Goal: Task Accomplishment & Management: Manage account settings

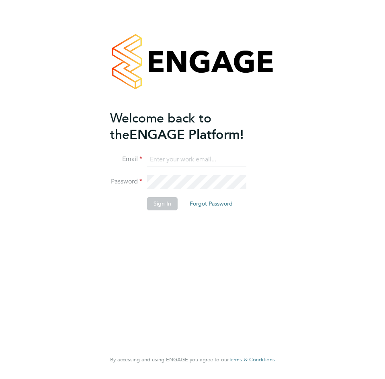
type input "anthony@bluewaterwales.com"
click at [159, 210] on button "Sign In" at bounding box center [162, 203] width 31 height 13
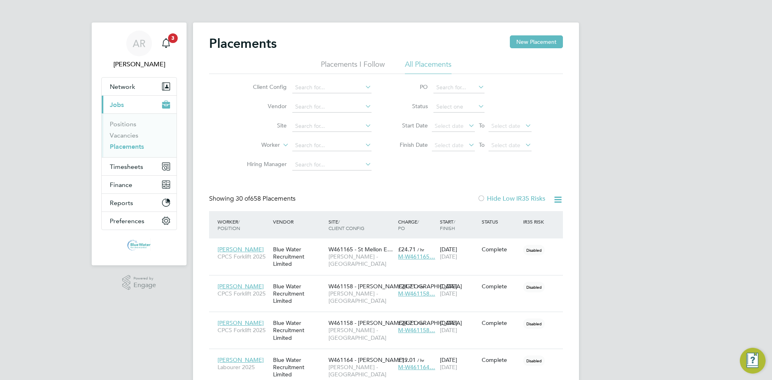
click at [132, 149] on link "Placements" at bounding box center [127, 147] width 34 height 8
click at [125, 163] on span "Timesheets" at bounding box center [126, 167] width 33 height 8
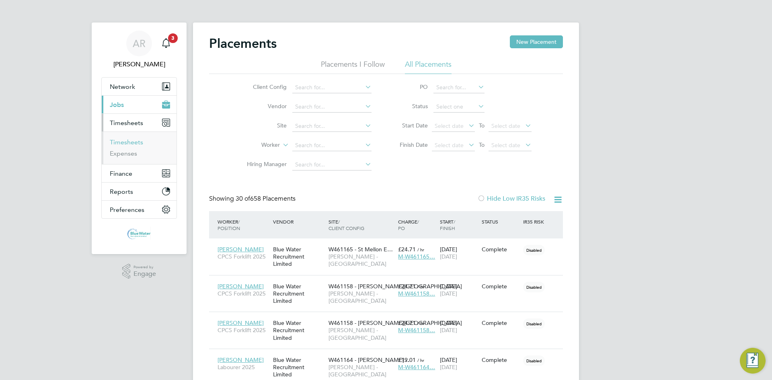
click at [123, 141] on link "Timesheets" at bounding box center [126, 142] width 33 height 8
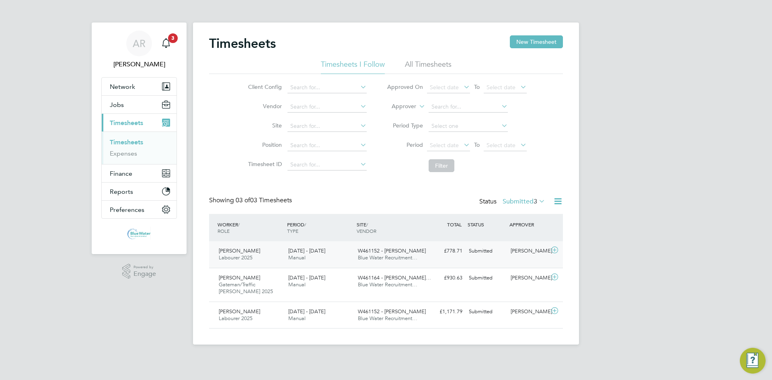
click at [381, 255] on span "Blue Water Recruitment…" at bounding box center [387, 257] width 59 height 7
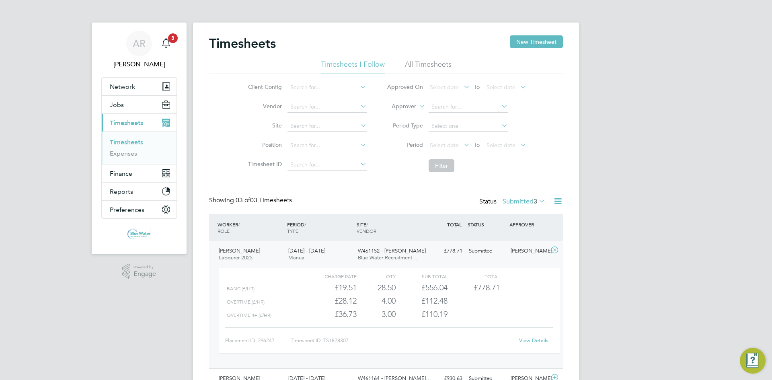
click at [385, 338] on link "View Details" at bounding box center [533, 340] width 29 height 7
click at [170, 45] on icon "Main navigation" at bounding box center [166, 43] width 10 height 10
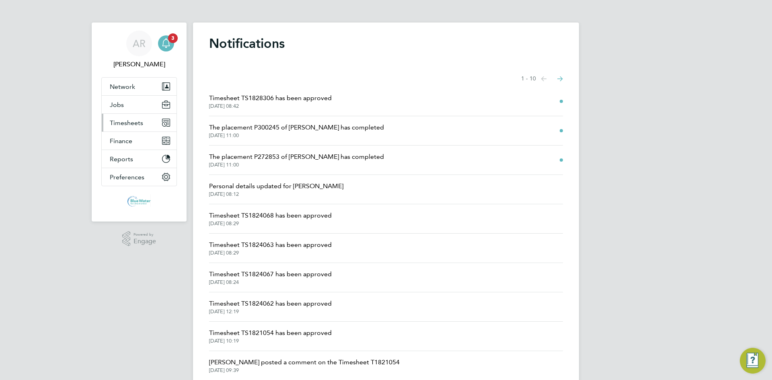
click at [125, 125] on span "Timesheets" at bounding box center [126, 123] width 33 height 8
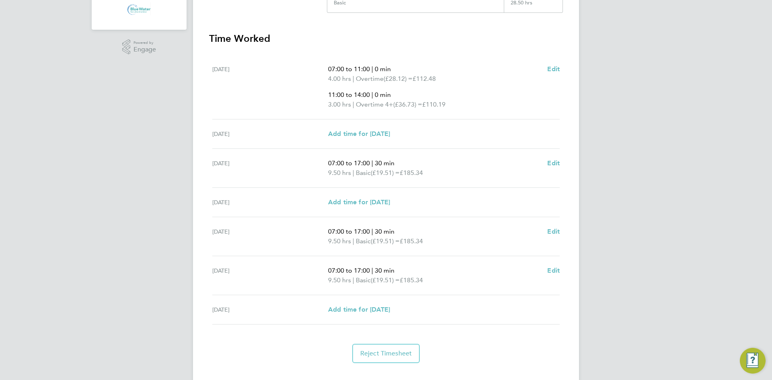
scroll to position [239, 0]
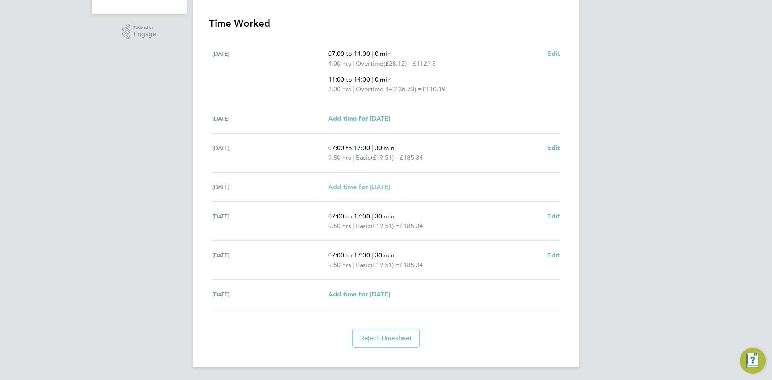
click at [370, 188] on span "Add time for Tue 23 Sep" at bounding box center [359, 187] width 62 height 8
select select "60"
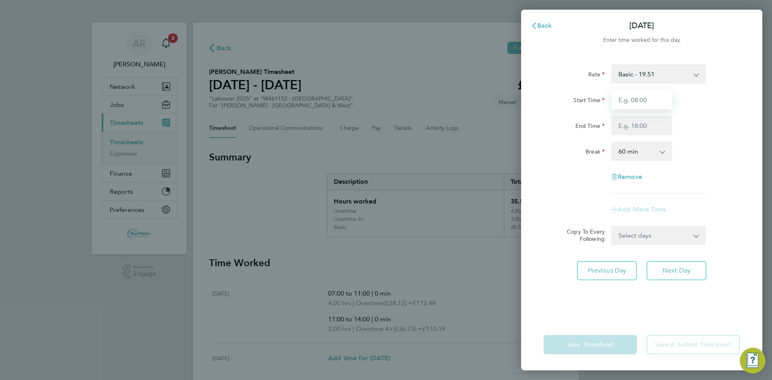
click at [643, 106] on input "Start Time" at bounding box center [641, 99] width 61 height 19
type input "07:30"
click at [635, 124] on input "End Time" at bounding box center [641, 125] width 61 height 19
type input "13:00"
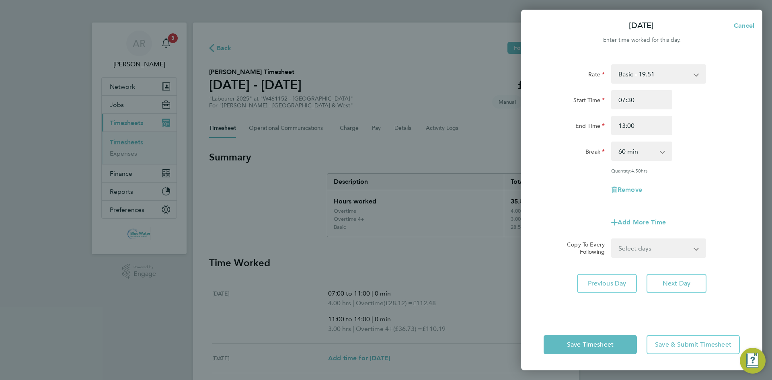
click at [679, 120] on div "End Time 13:00" at bounding box center [641, 125] width 203 height 19
click at [646, 158] on select "0 min 15 min 30 min 45 min 60 min 75 min 90 min" at bounding box center [637, 151] width 50 height 18
select select "0"
click at [612, 142] on select "0 min 15 min 30 min 45 min 60 min 75 min 90 min" at bounding box center [637, 151] width 50 height 18
drag, startPoint x: 663, startPoint y: 177, endPoint x: 634, endPoint y: 344, distance: 169.6
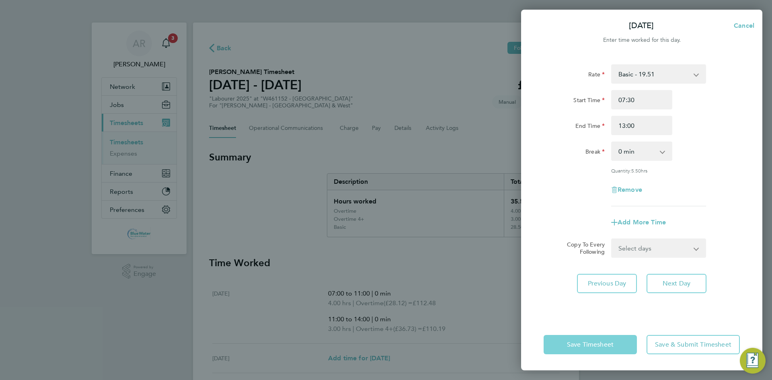
click at [663, 177] on div "Rate Basic - 19.51 Overtime - 28.12 Overtime 4+ - 36.73 Start Time 07:30 End Ti…" at bounding box center [641, 135] width 196 height 142
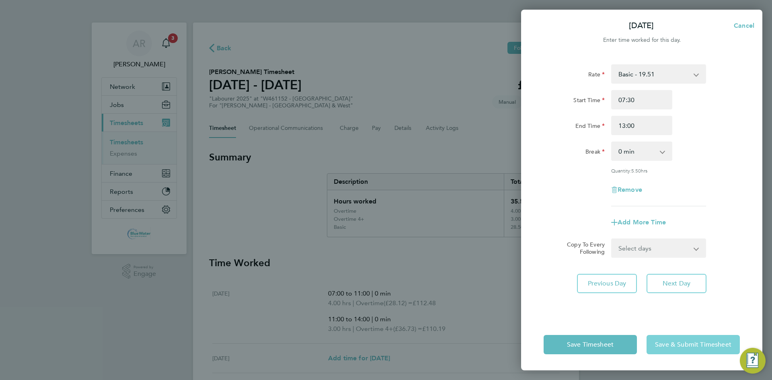
click at [668, 342] on span "Save & Submit Timesheet" at bounding box center [693, 344] width 76 height 8
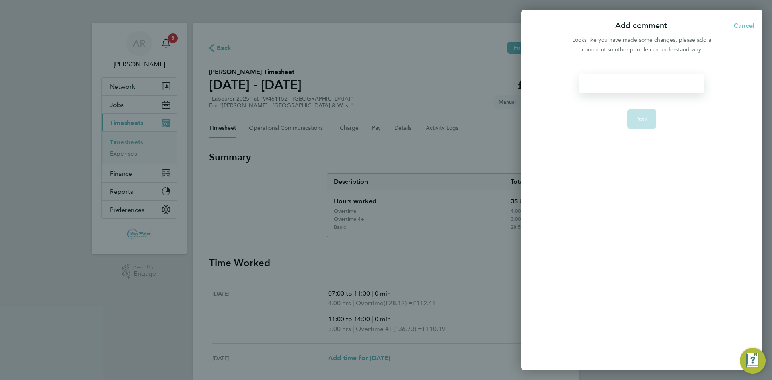
click at [616, 77] on div at bounding box center [641, 83] width 124 height 19
click at [639, 116] on span "Post" at bounding box center [641, 119] width 13 height 8
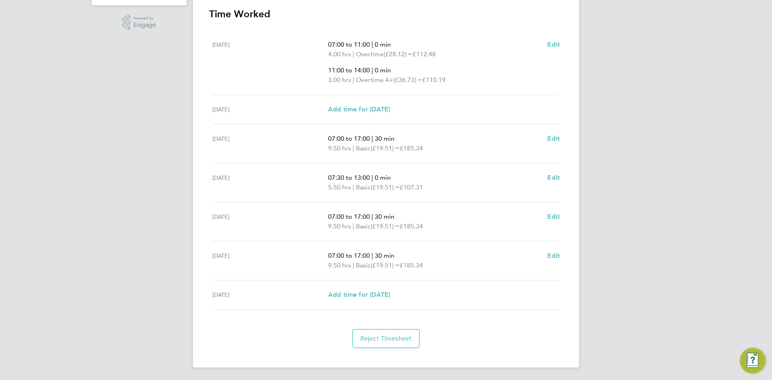
scroll to position [249, 0]
drag, startPoint x: 409, startPoint y: 171, endPoint x: 327, endPoint y: 181, distance: 82.2
click at [327, 181] on div "Tue 23 Sep 07:30 to 13:00 | 0 min 5.50 hrs | Basic (£19.51) = £107.31 Edit" at bounding box center [385, 182] width 347 height 39
click at [438, 163] on div "Tue 23 Sep 07:30 to 13:00 | 0 min 5.50 hrs | Basic (£19.51) = £107.31 Edit" at bounding box center [385, 182] width 347 height 39
click at [555, 174] on span "Edit" at bounding box center [553, 177] width 12 height 8
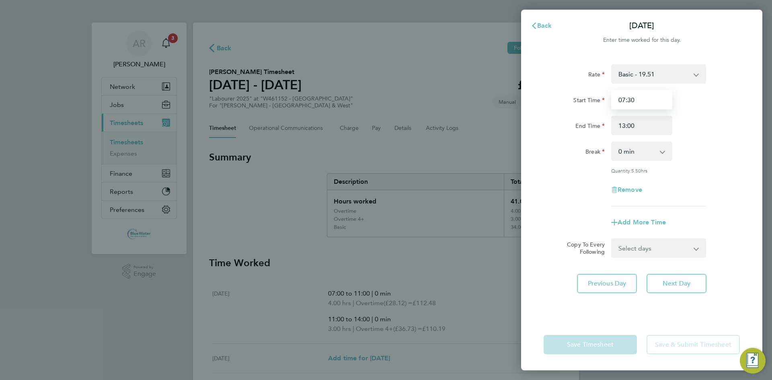
drag, startPoint x: 651, startPoint y: 100, endPoint x: 563, endPoint y: 107, distance: 88.3
click at [563, 107] on div "Start Time 07:30" at bounding box center [641, 99] width 203 height 19
type input "7"
type input "07:00"
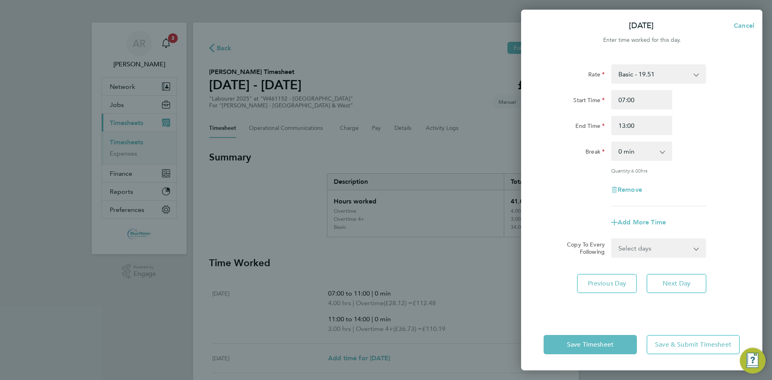
click at [689, 131] on div "End Time 13:00" at bounding box center [641, 125] width 203 height 19
click at [604, 335] on div "Save Timesheet Save & Submit Timesheet" at bounding box center [641, 344] width 241 height 51
click at [602, 340] on button "Save Timesheet" at bounding box center [589, 344] width 93 height 19
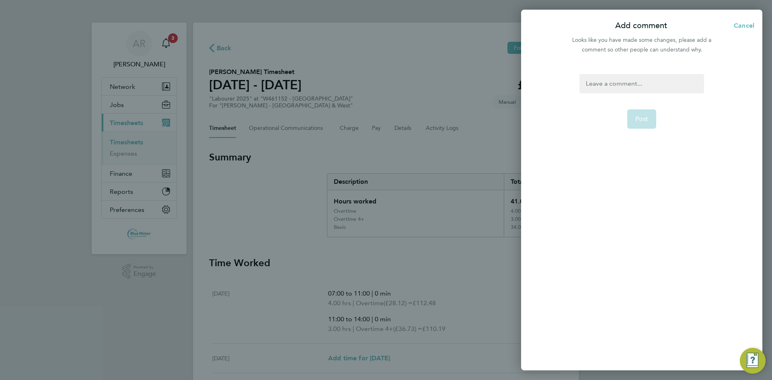
click at [588, 84] on div at bounding box center [641, 83] width 124 height 19
click at [616, 80] on div at bounding box center [641, 83] width 124 height 19
click at [638, 113] on button "Post" at bounding box center [641, 118] width 29 height 19
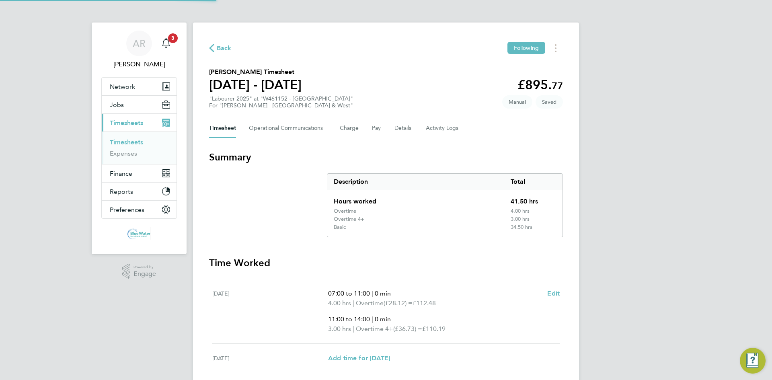
click at [480, 266] on h3 "Time Worked" at bounding box center [386, 262] width 354 height 13
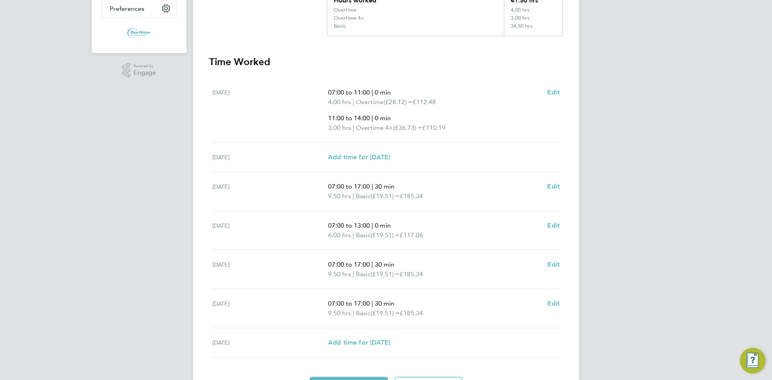
drag, startPoint x: 328, startPoint y: 92, endPoint x: 458, endPoint y: 133, distance: 136.5
click at [458, 133] on div "Sat 20 Sep 07:00 to 11:00 | 0 min 4.00 hrs | Overtime (£28.12) = £112.48 11:00 …" at bounding box center [385, 110] width 347 height 65
click at [467, 131] on p "3.00 hrs | Overtime 4+ (£36.73) = £110.19" at bounding box center [434, 128] width 213 height 10
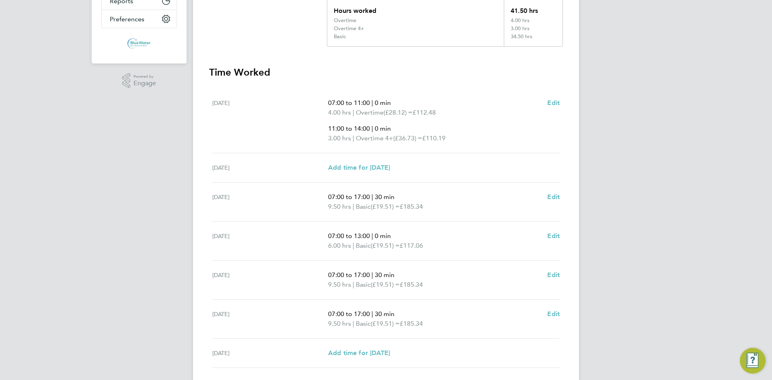
scroll to position [249, 0]
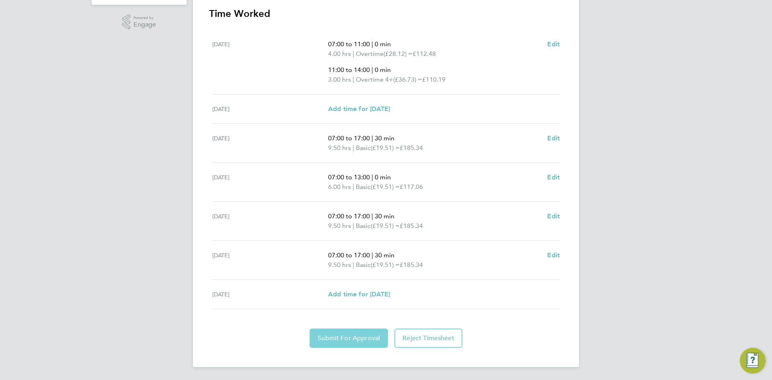
click at [370, 334] on span "Submit For Approval" at bounding box center [348, 338] width 62 height 8
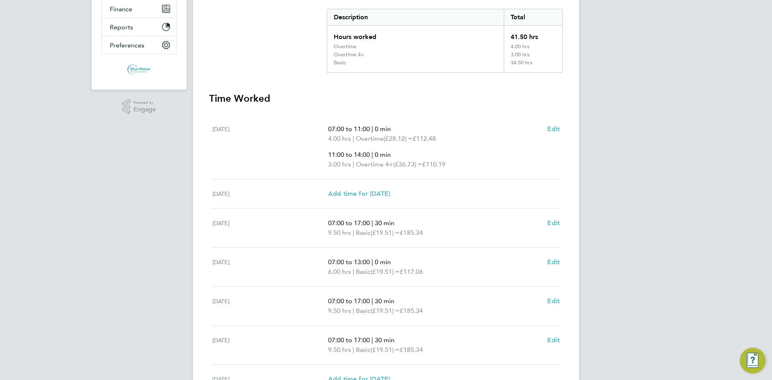
scroll to position [48, 0]
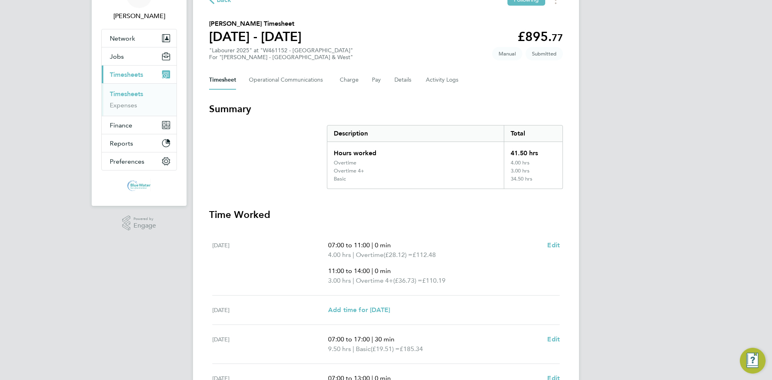
click at [122, 94] on link "Timesheets" at bounding box center [126, 94] width 33 height 8
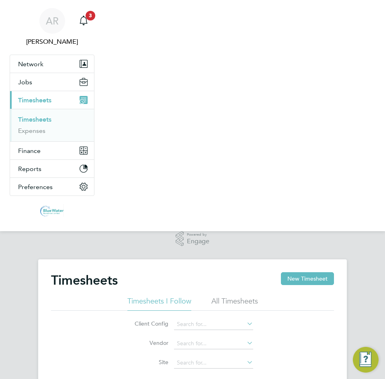
scroll to position [20, 55]
